Goal: Task Accomplishment & Management: Manage account settings

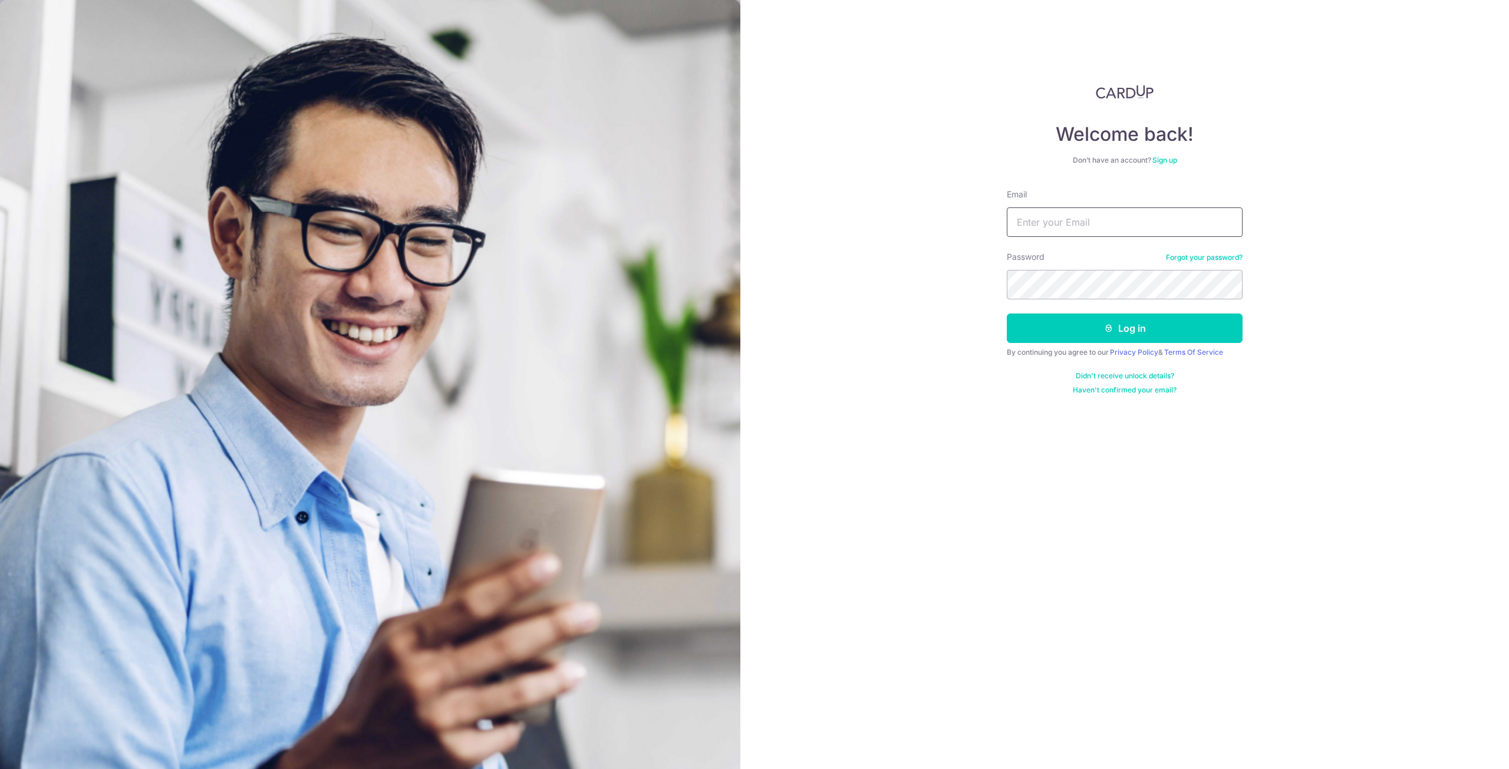
click at [1080, 223] on input "Email" at bounding box center [1125, 221] width 236 height 29
type input "[EMAIL_ADDRESS][DOMAIN_NAME]"
click at [1007, 314] on button "Log in" at bounding box center [1125, 328] width 236 height 29
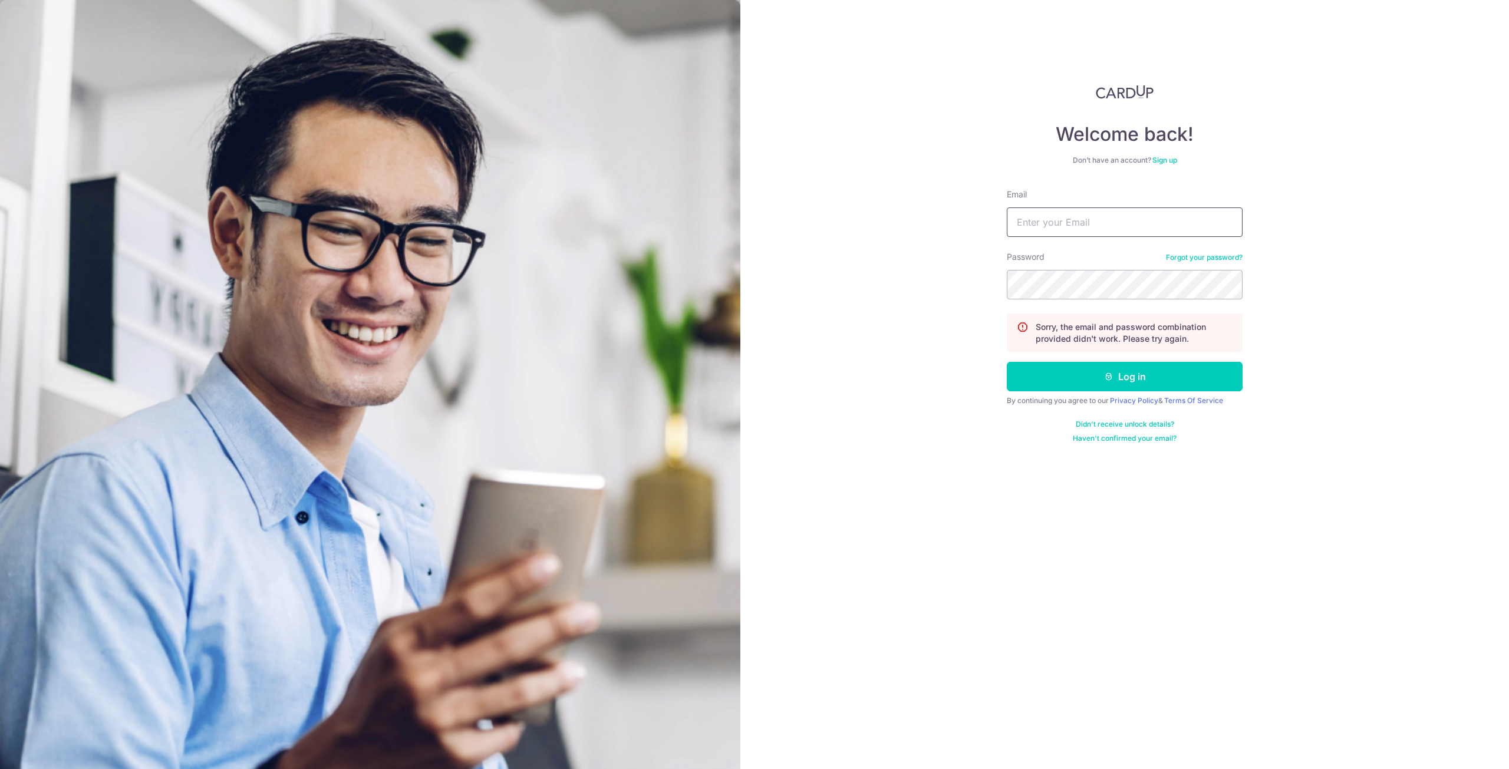
click at [1190, 221] on input "Email" at bounding box center [1125, 221] width 236 height 29
click at [1120, 375] on button "Log in" at bounding box center [1125, 376] width 236 height 29
click at [1128, 235] on input "Email" at bounding box center [1125, 221] width 236 height 29
type input "[EMAIL_ADDRESS][DOMAIN_NAME]"
click at [1007, 362] on button "Log in" at bounding box center [1125, 376] width 236 height 29
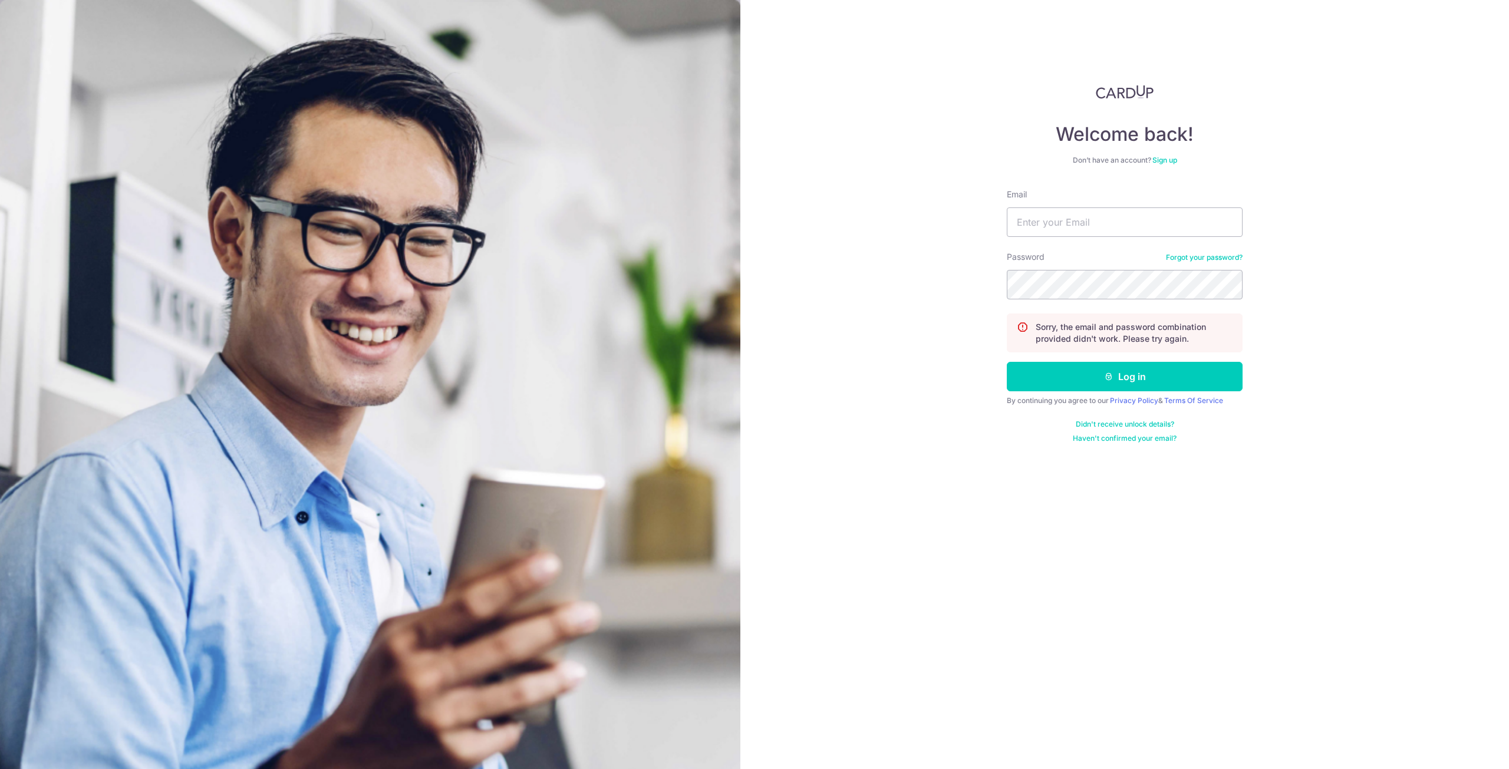
click at [1181, 254] on link "Forgot your password?" at bounding box center [1204, 257] width 77 height 9
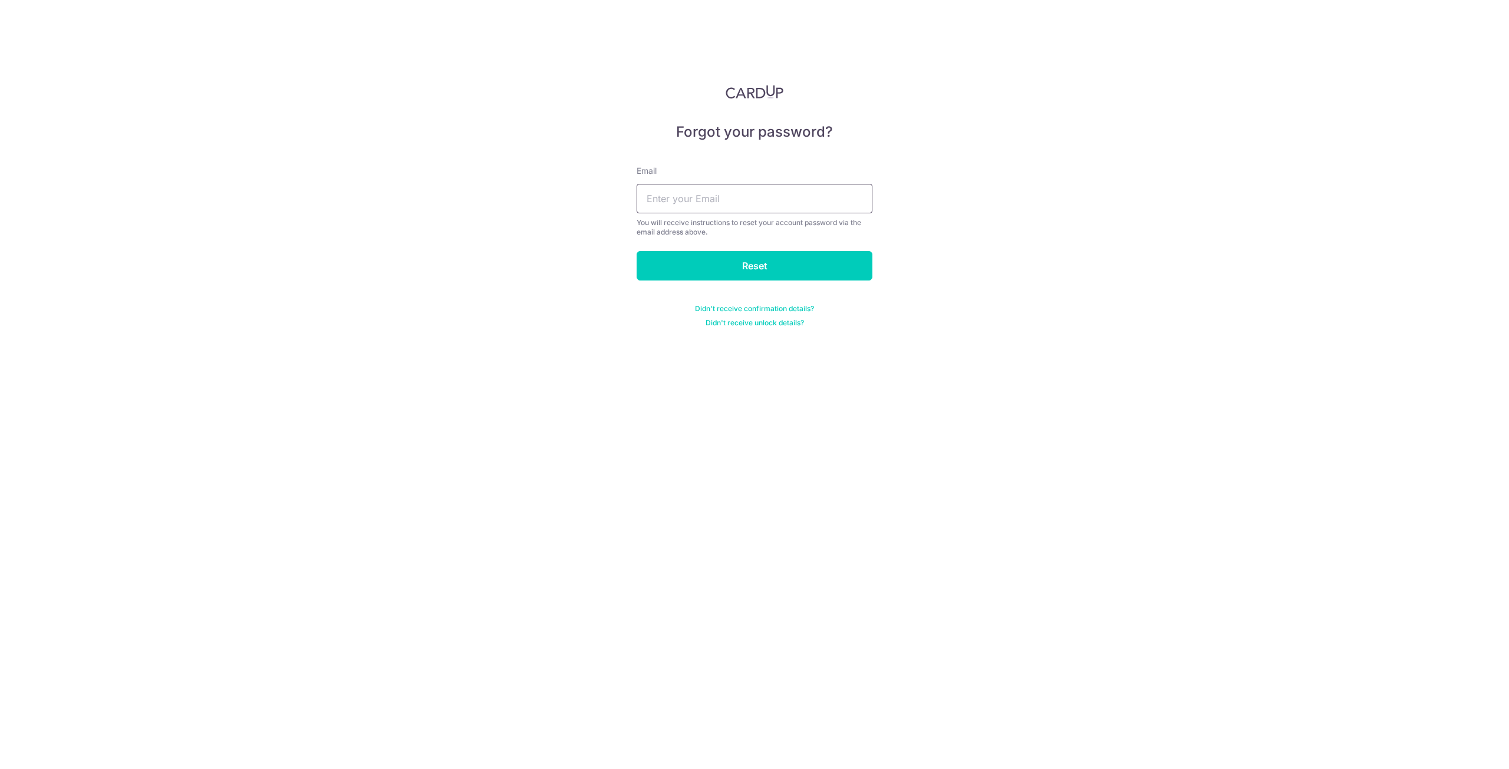
click at [833, 197] on input "text" at bounding box center [755, 198] width 236 height 29
type input "[EMAIL_ADDRESS][DOMAIN_NAME]"
click at [737, 272] on input "Reset" at bounding box center [755, 265] width 236 height 29
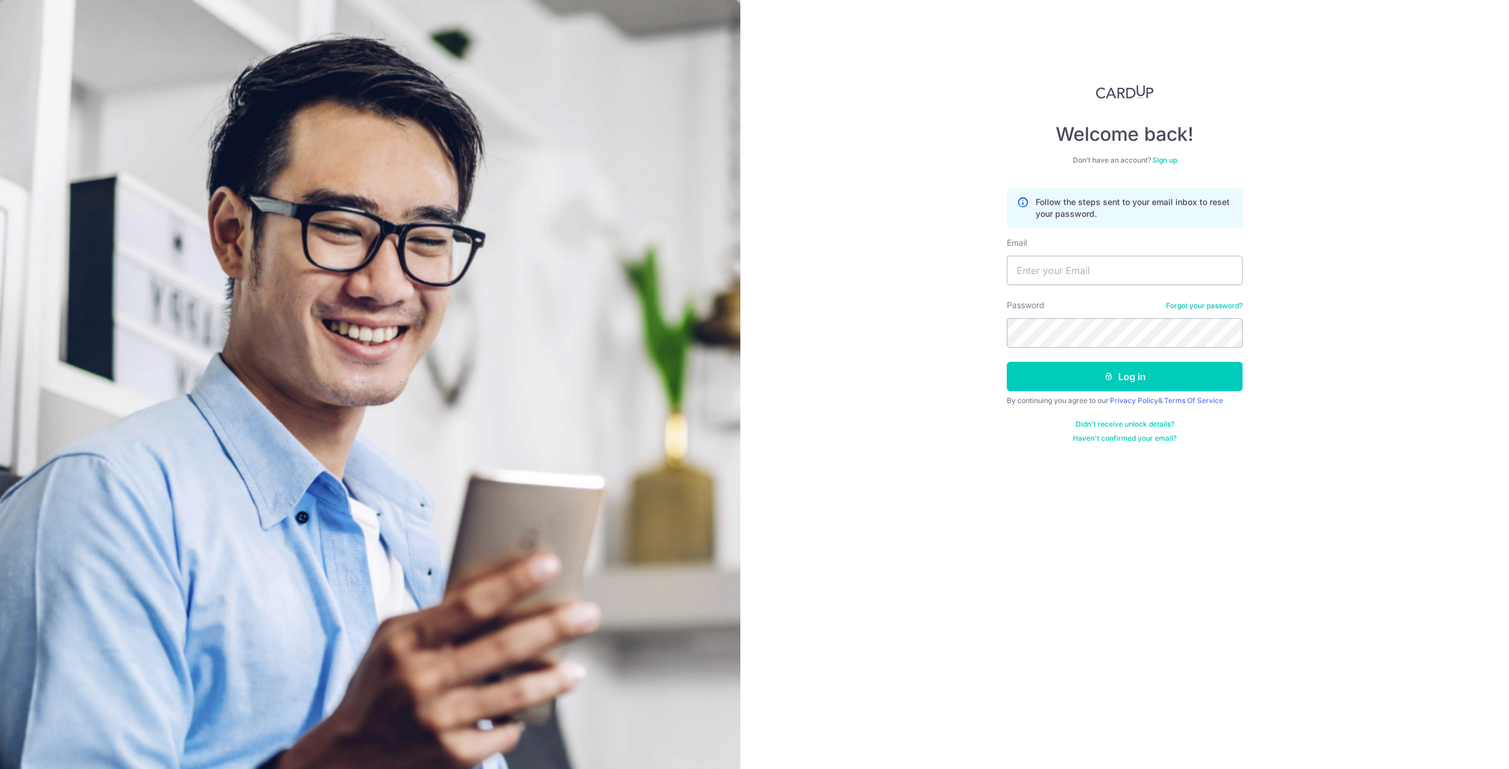
click at [1166, 205] on p "Follow the steps sent to your email inbox to reset your password." at bounding box center [1134, 208] width 197 height 24
click at [1203, 307] on link "Forgot your password?" at bounding box center [1204, 305] width 77 height 9
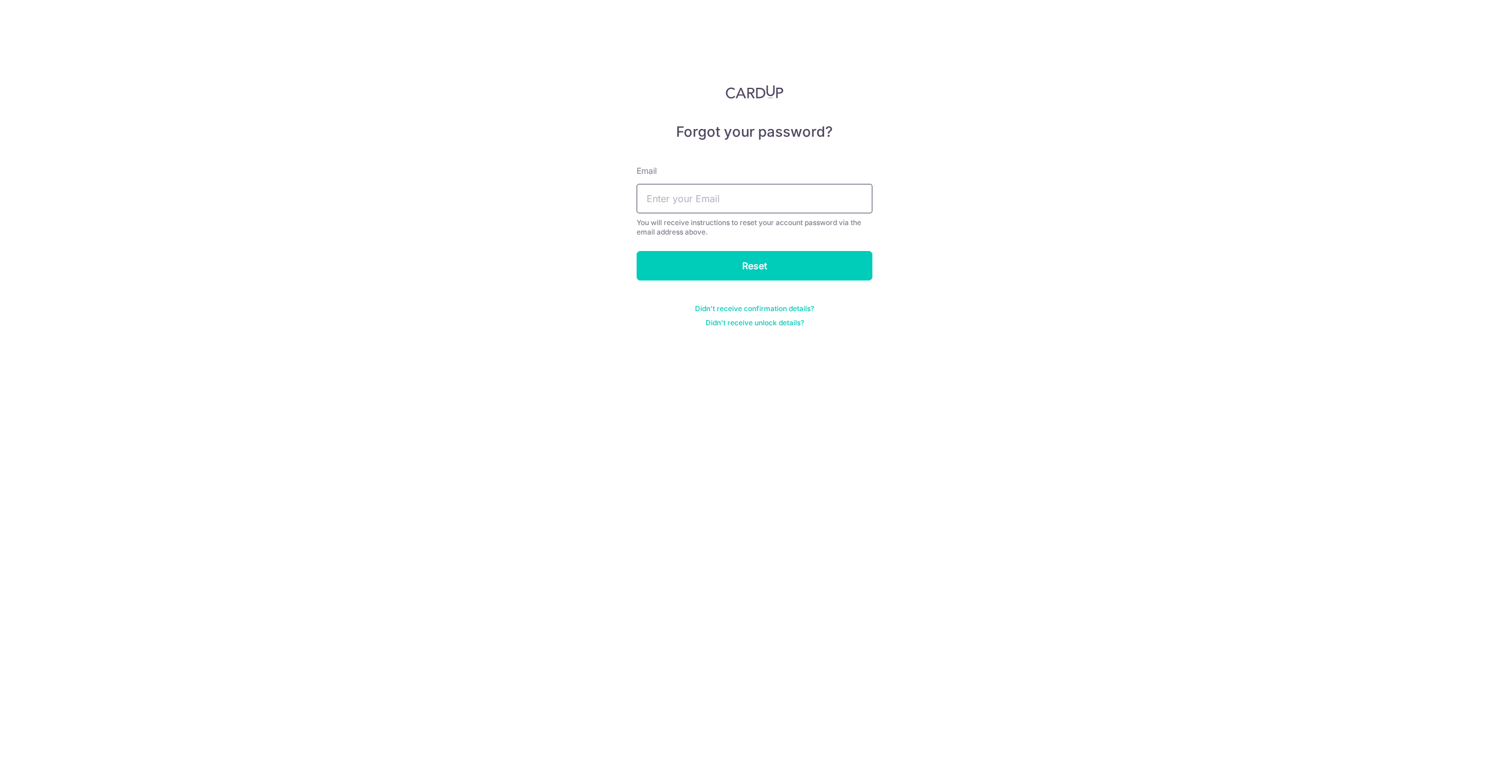
click at [795, 186] on input "text" at bounding box center [755, 198] width 236 height 29
type input "[EMAIL_ADDRESS][DOMAIN_NAME]"
drag, startPoint x: 779, startPoint y: 265, endPoint x: 803, endPoint y: 265, distance: 23.6
click at [779, 265] on input "Reset" at bounding box center [755, 265] width 236 height 29
